Goal: Task Accomplishment & Management: Use online tool/utility

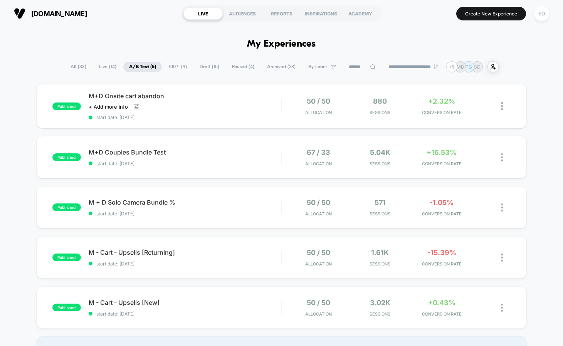
scroll to position [20, 0]
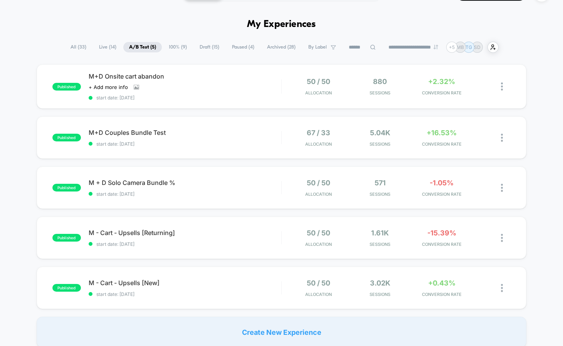
click at [133, 49] on span "A/B Test ( 5 )" at bounding box center [142, 47] width 39 height 10
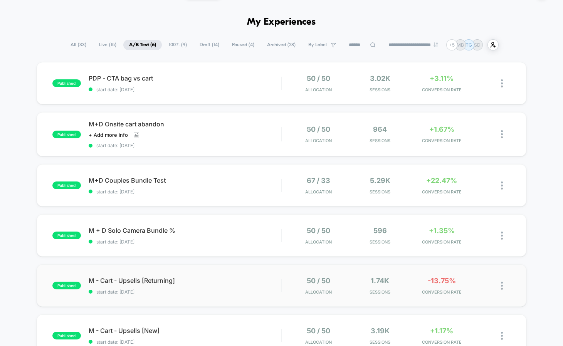
scroll to position [21, 0]
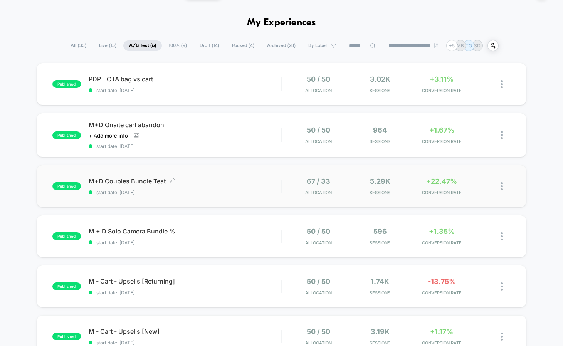
click at [99, 184] on span "M+D Couples Bundle Test Click to edit experience details" at bounding box center [185, 181] width 193 height 8
